Goal: Task Accomplishment & Management: Complete application form

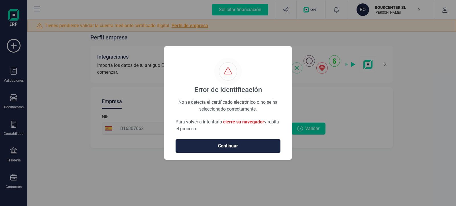
click at [235, 143] on span "Continuar" at bounding box center [228, 145] width 93 height 7
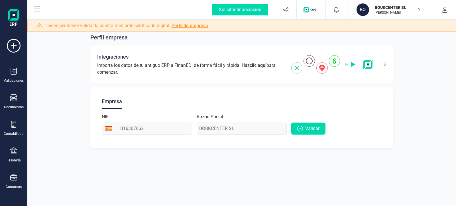
click at [187, 25] on link "Perfil de empresa" at bounding box center [190, 25] width 37 height 5
click at [303, 129] on icon "button" at bounding box center [301, 129] width 6 height 6
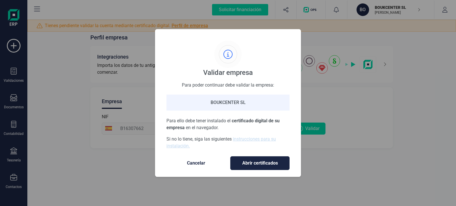
click at [198, 164] on span "Cancelar" at bounding box center [196, 162] width 48 height 7
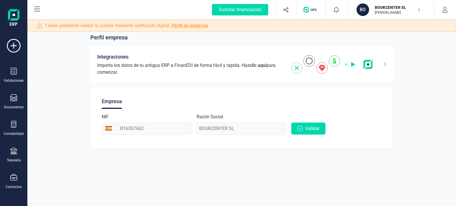
click at [420, 10] on icon "button" at bounding box center [419, 9] width 3 height 5
click at [15, 14] on img at bounding box center [13, 18] width 11 height 18
click at [37, 9] on icon at bounding box center [37, 9] width 7 height 7
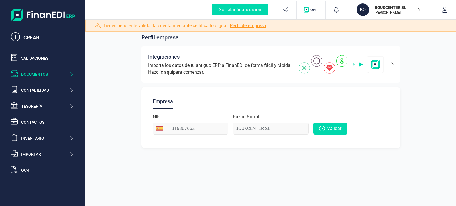
click at [69, 75] on div "Documentos" at bounding box center [45, 74] width 48 height 6
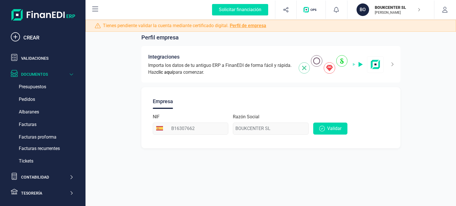
click at [69, 75] on div "Documentos" at bounding box center [45, 74] width 48 height 6
click at [39, 58] on div "Validaciones" at bounding box center [47, 58] width 52 height 6
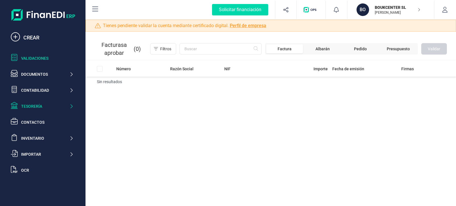
click at [70, 105] on icon at bounding box center [71, 106] width 4 height 6
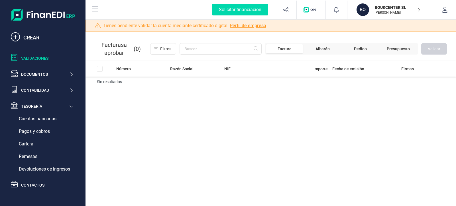
click at [97, 9] on icon at bounding box center [95, 9] width 6 height 5
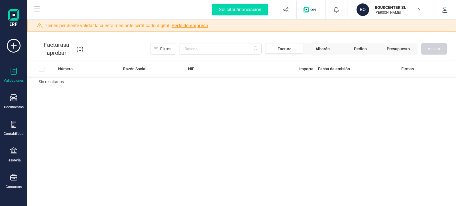
click at [192, 24] on link "Perfil de empresa" at bounding box center [190, 25] width 37 height 5
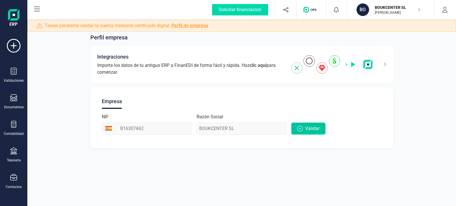
click at [310, 128] on span "Validar" at bounding box center [313, 128] width 14 height 7
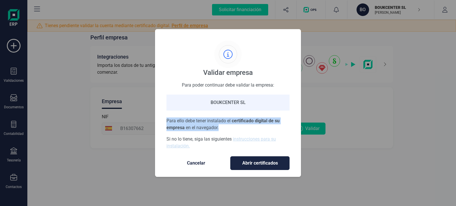
drag, startPoint x: 166, startPoint y: 120, endPoint x: 219, endPoint y: 130, distance: 53.1
click at [219, 130] on div "Validar empresa Para poder continuar debe validar la empresa: BOUKCENTER SL Par…" at bounding box center [228, 102] width 146 height 147
copy p "Para ello debe tener instalado el certificado digital de su empresa en el naveg…"
